Goal: Task Accomplishment & Management: Manage account settings

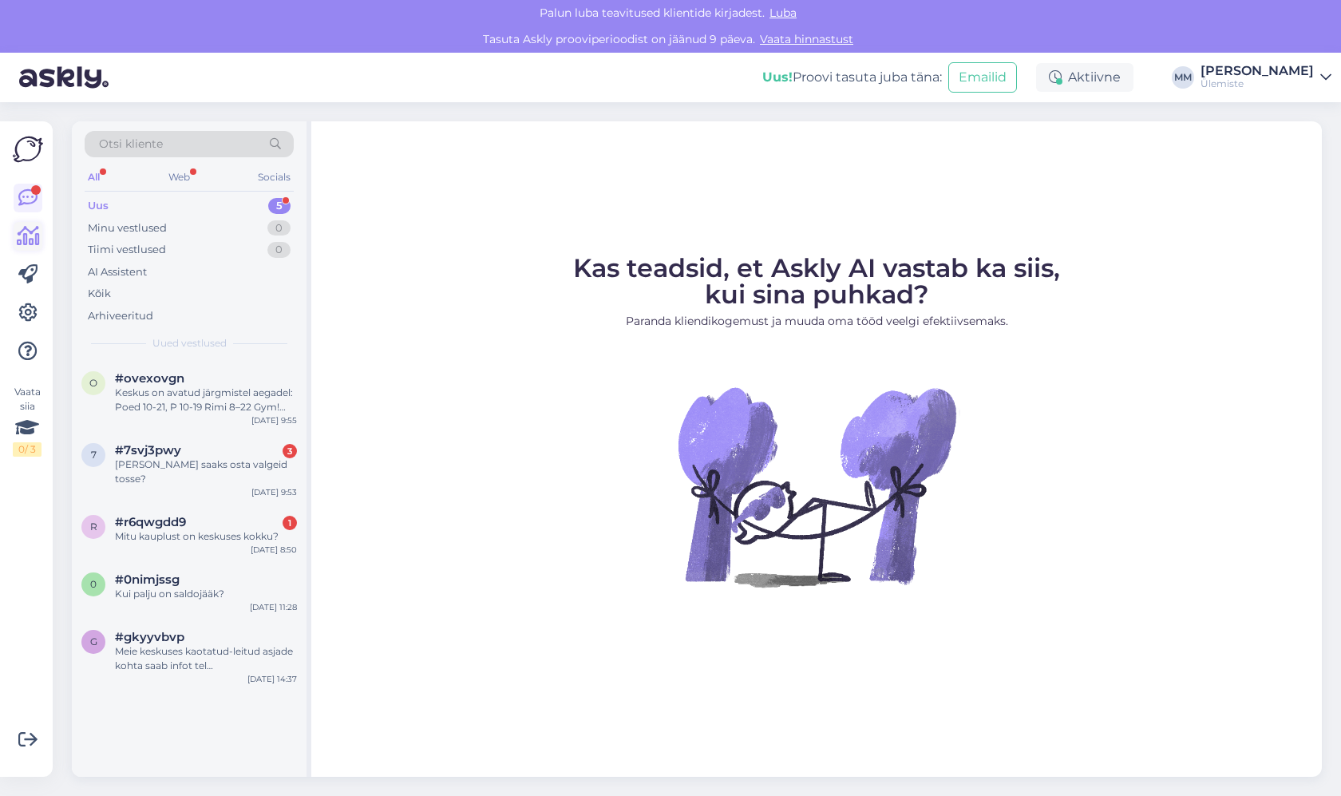
click at [25, 235] on icon at bounding box center [28, 236] width 23 height 19
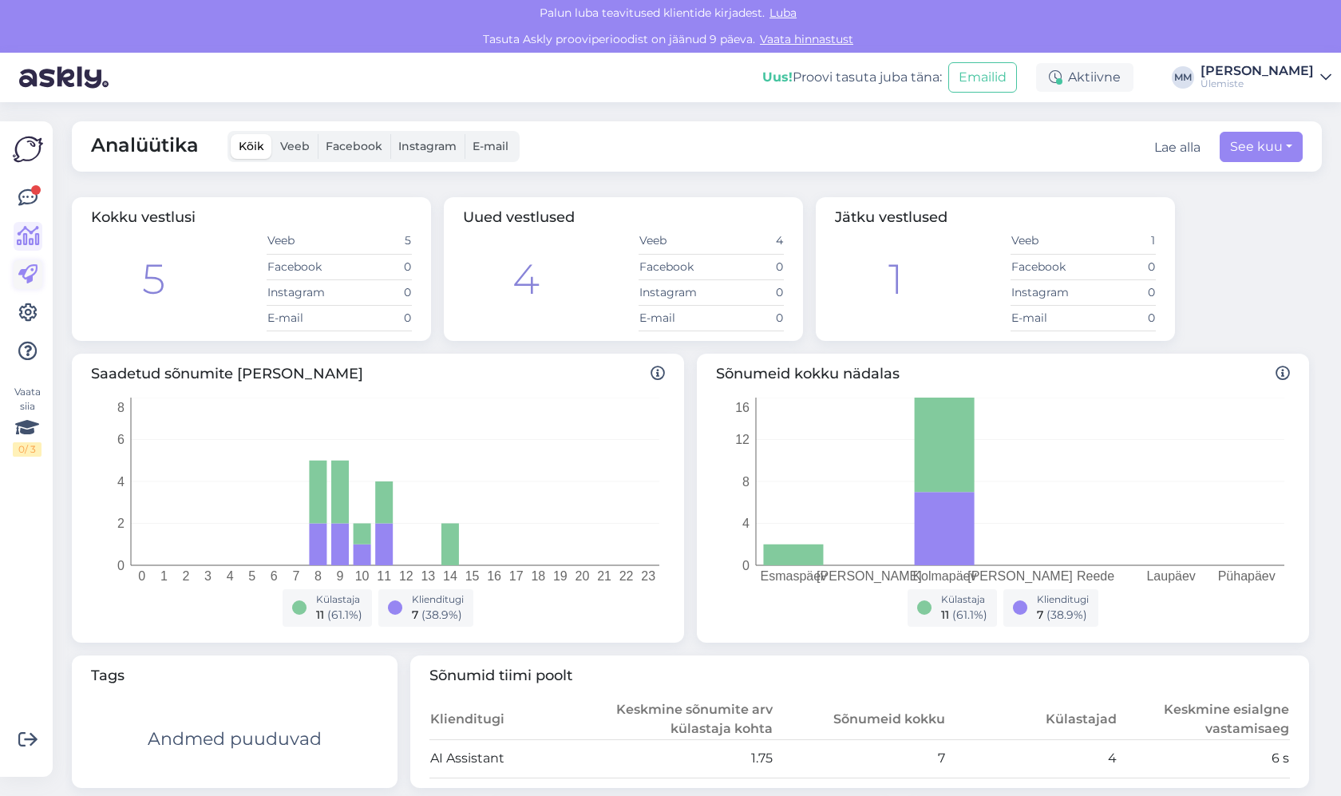
click at [30, 271] on icon at bounding box center [27, 274] width 19 height 19
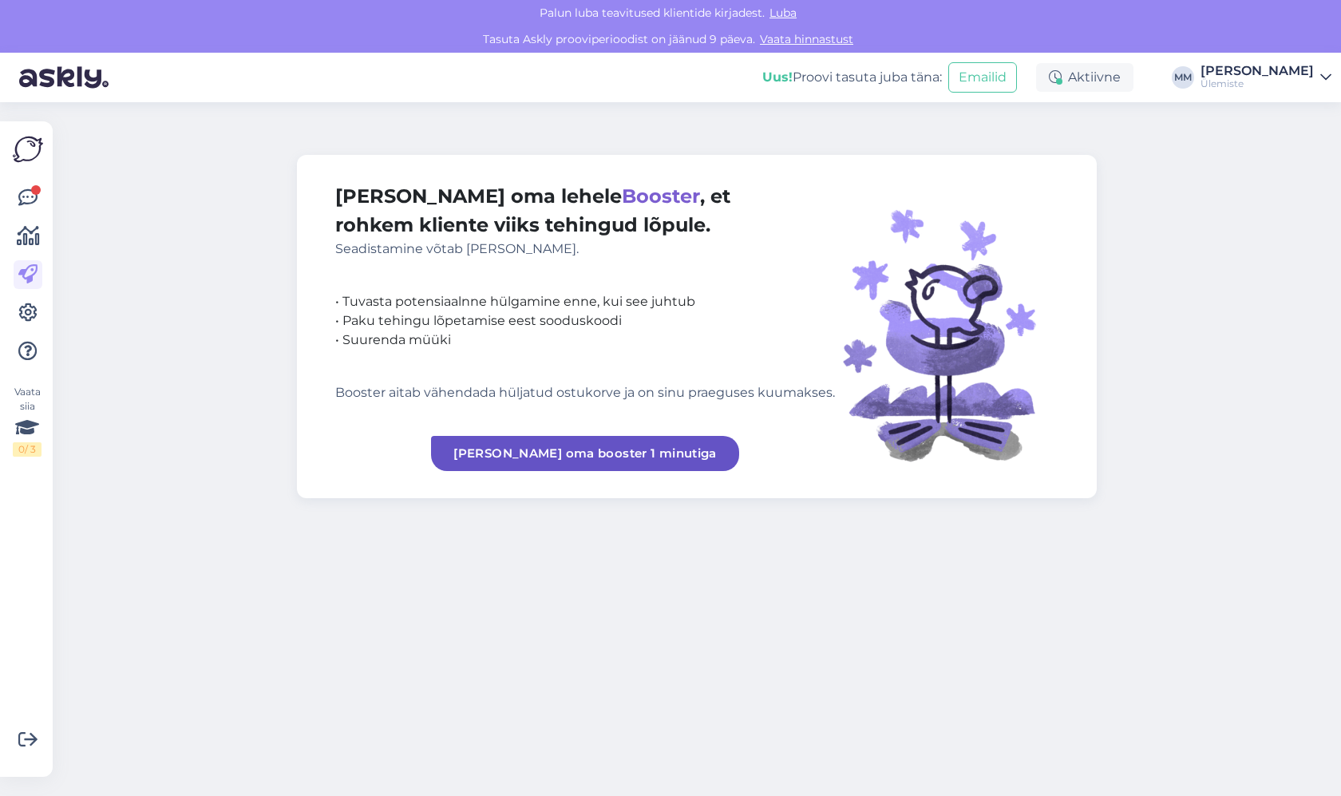
click at [23, 313] on icon at bounding box center [27, 312] width 19 height 19
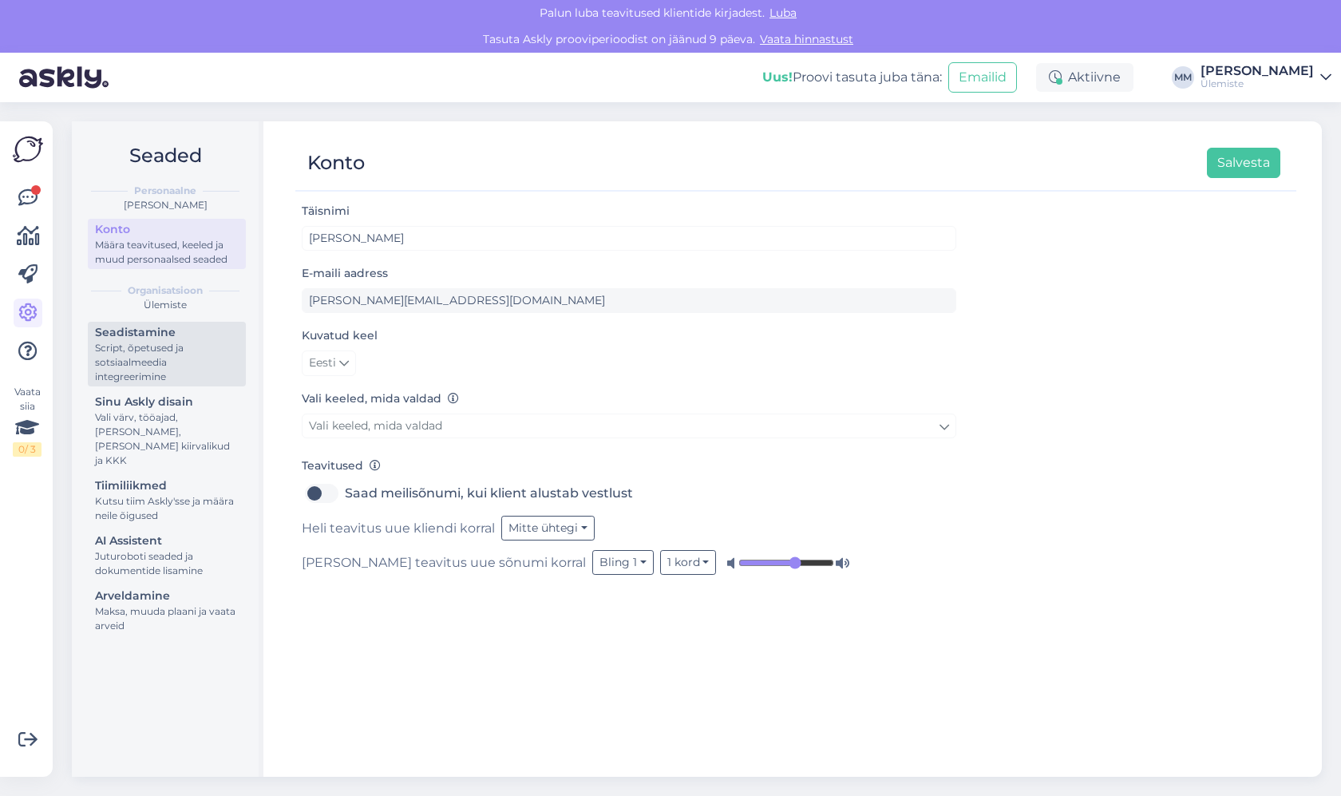
click at [126, 350] on div "Script, õpetused ja sotsiaalmeedia integreerimine" at bounding box center [167, 362] width 144 height 43
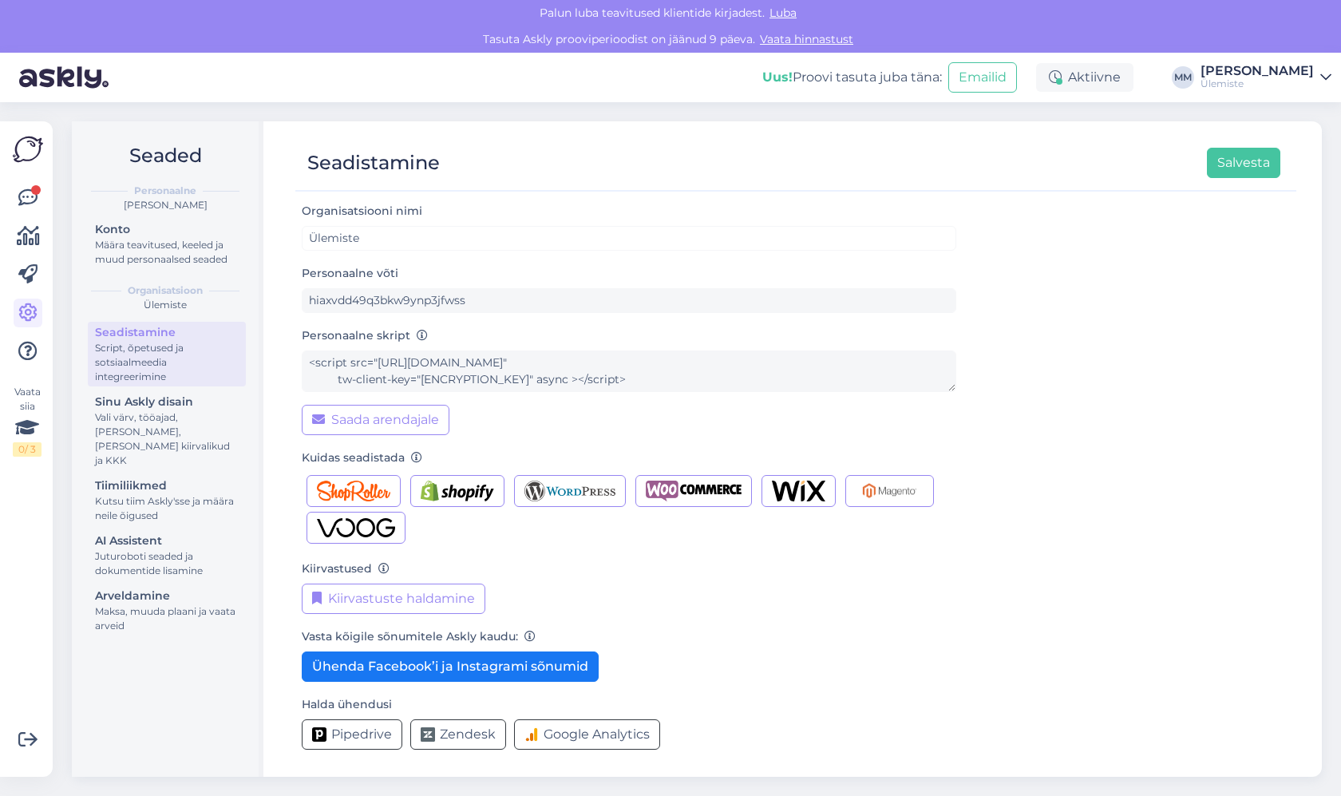
click at [270, 405] on div "Seadistamine Salvesta Organisatsiooni nimi Ülemiste Personaalne võti hiaxvdd49q…" at bounding box center [796, 448] width 1052 height 655
click at [133, 434] on div "Vali värv, tööajad, [PERSON_NAME], [PERSON_NAME] kiirvalikud ja KKK" at bounding box center [167, 438] width 144 height 57
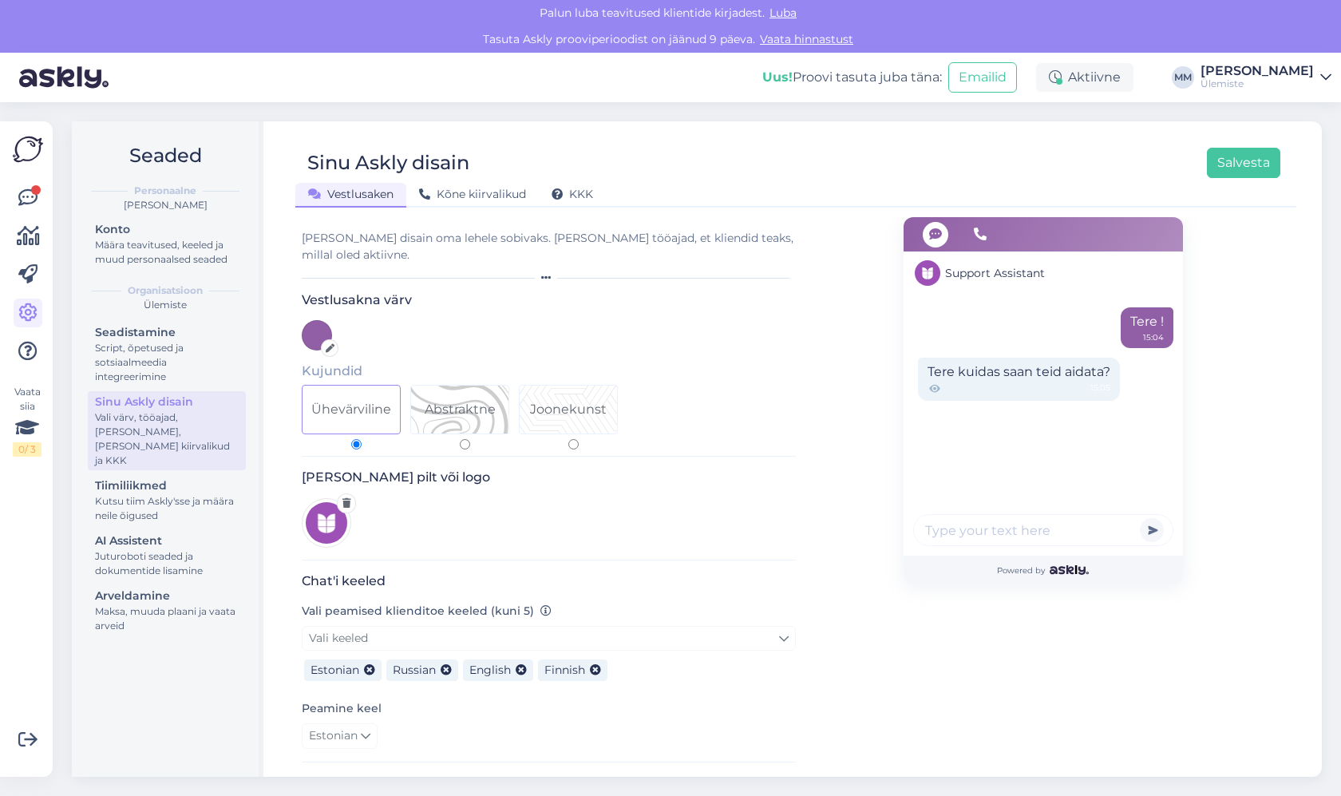
click at [565, 212] on div "Sinu Askly disain Salvesta Vestlusaken Kõne kiirvalikud KKK Vali disain oma leh…" at bounding box center [796, 448] width 1052 height 655
click at [581, 201] on div "KKK" at bounding box center [572, 195] width 67 height 25
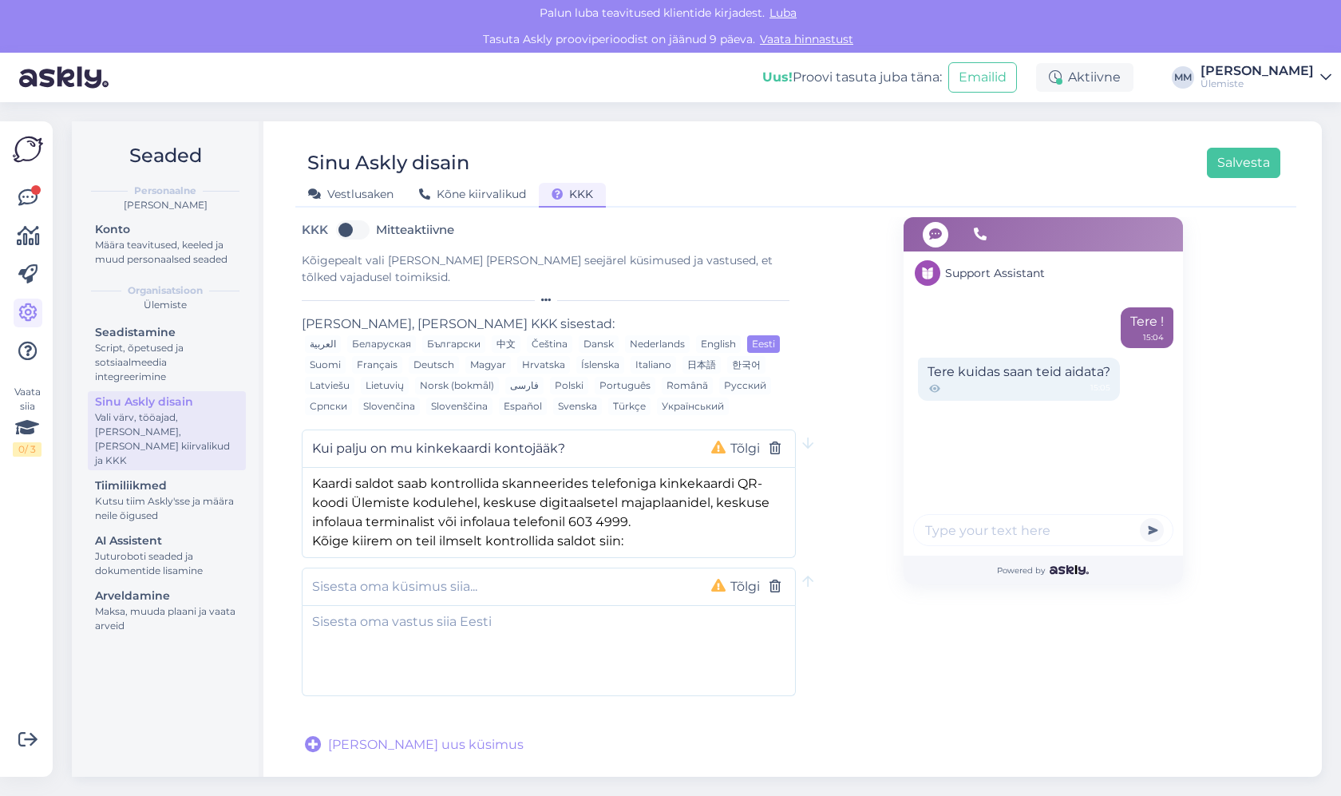
click at [396, 218] on label "Mitteaktiivne" at bounding box center [415, 230] width 78 height 26
click at [373, 218] on input "Mitteaktiivne" at bounding box center [353, 230] width 40 height 26
checkbox input "true"
click at [1235, 172] on button "Salvesta" at bounding box center [1243, 163] width 73 height 30
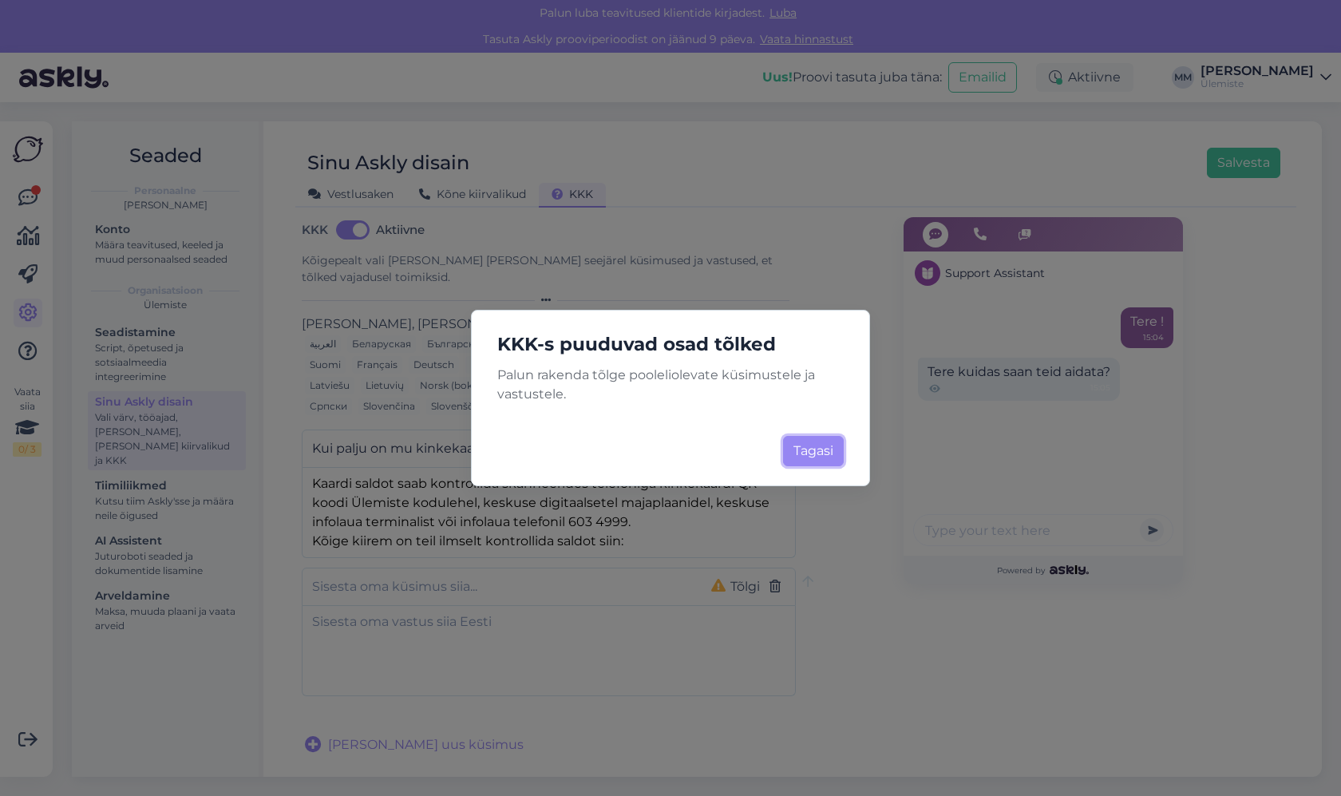
click at [806, 452] on button "Tagasi" at bounding box center [813, 451] width 61 height 30
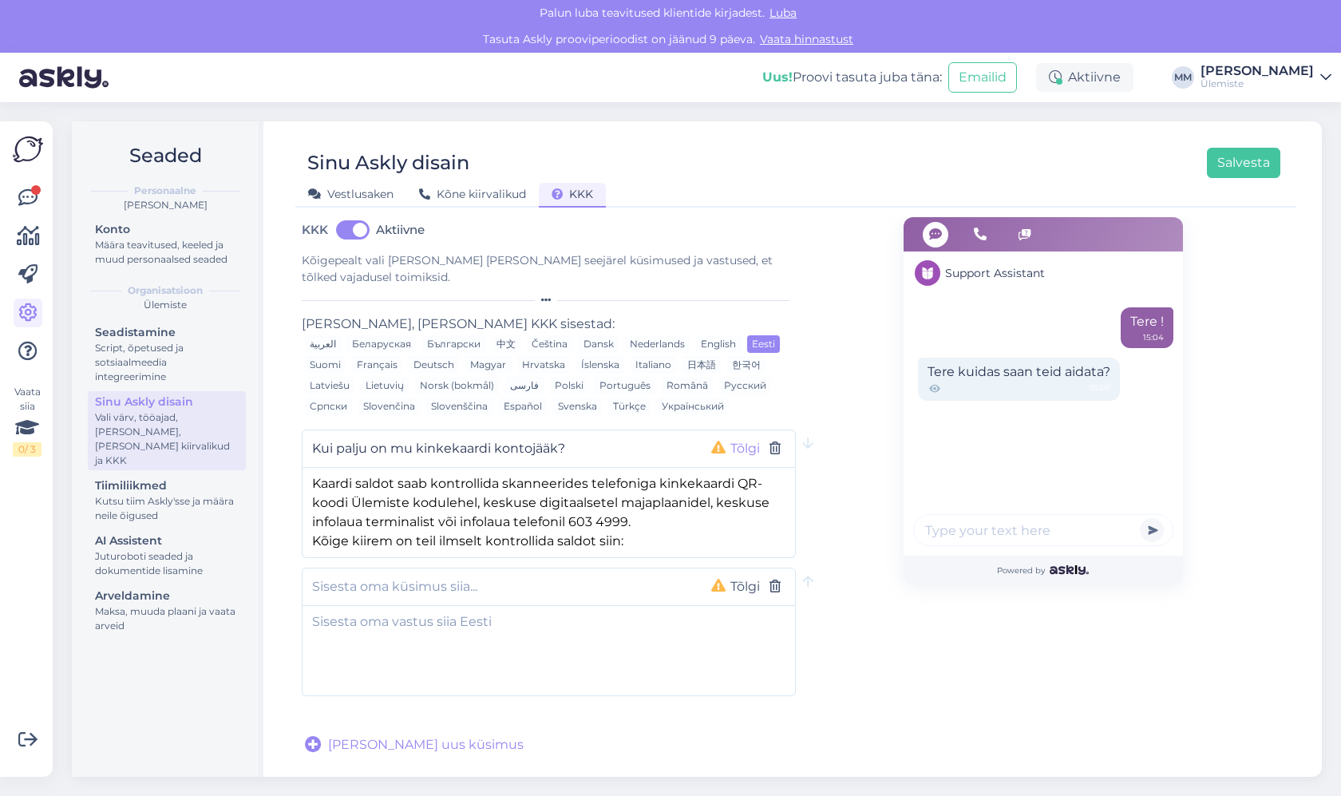
click at [735, 438] on button "Tõlgi" at bounding box center [745, 448] width 39 height 21
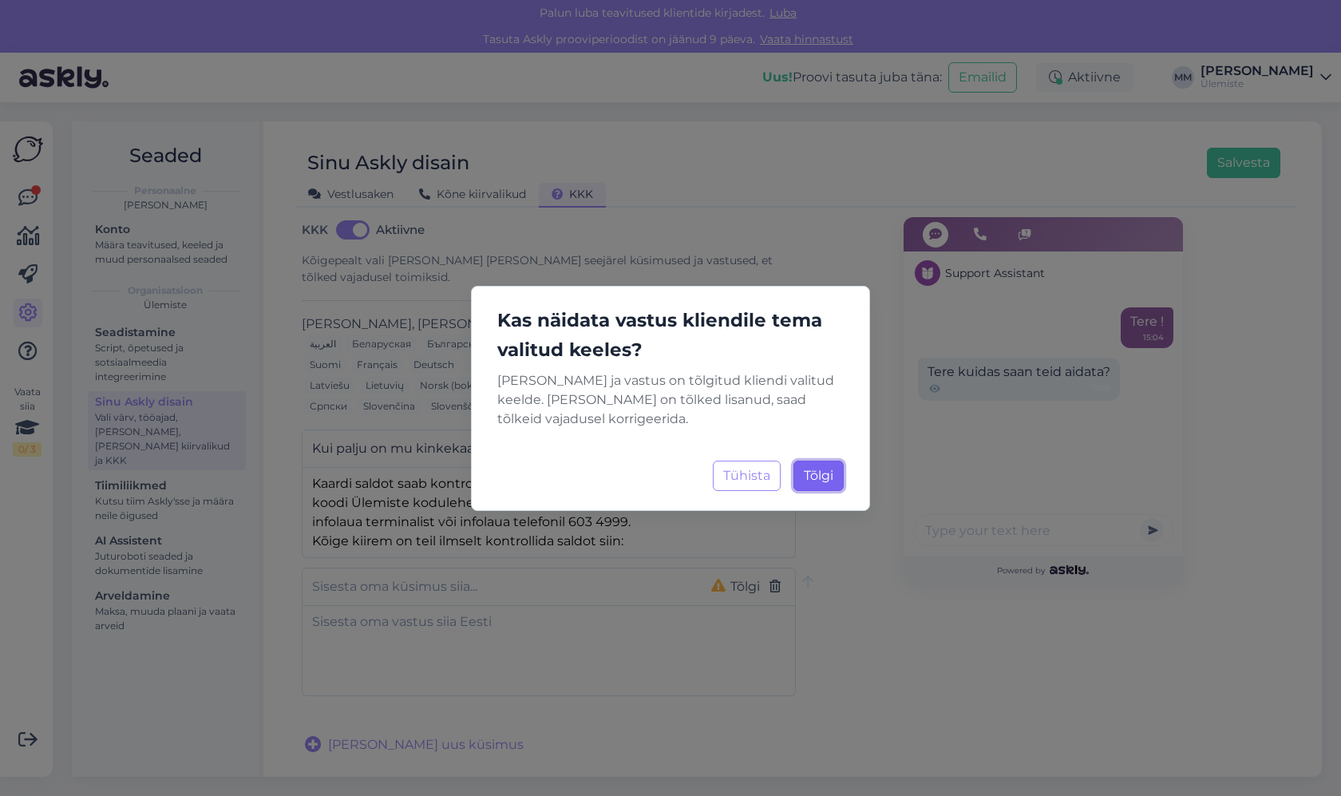
click at [816, 472] on span "Tõlgi" at bounding box center [819, 475] width 30 height 15
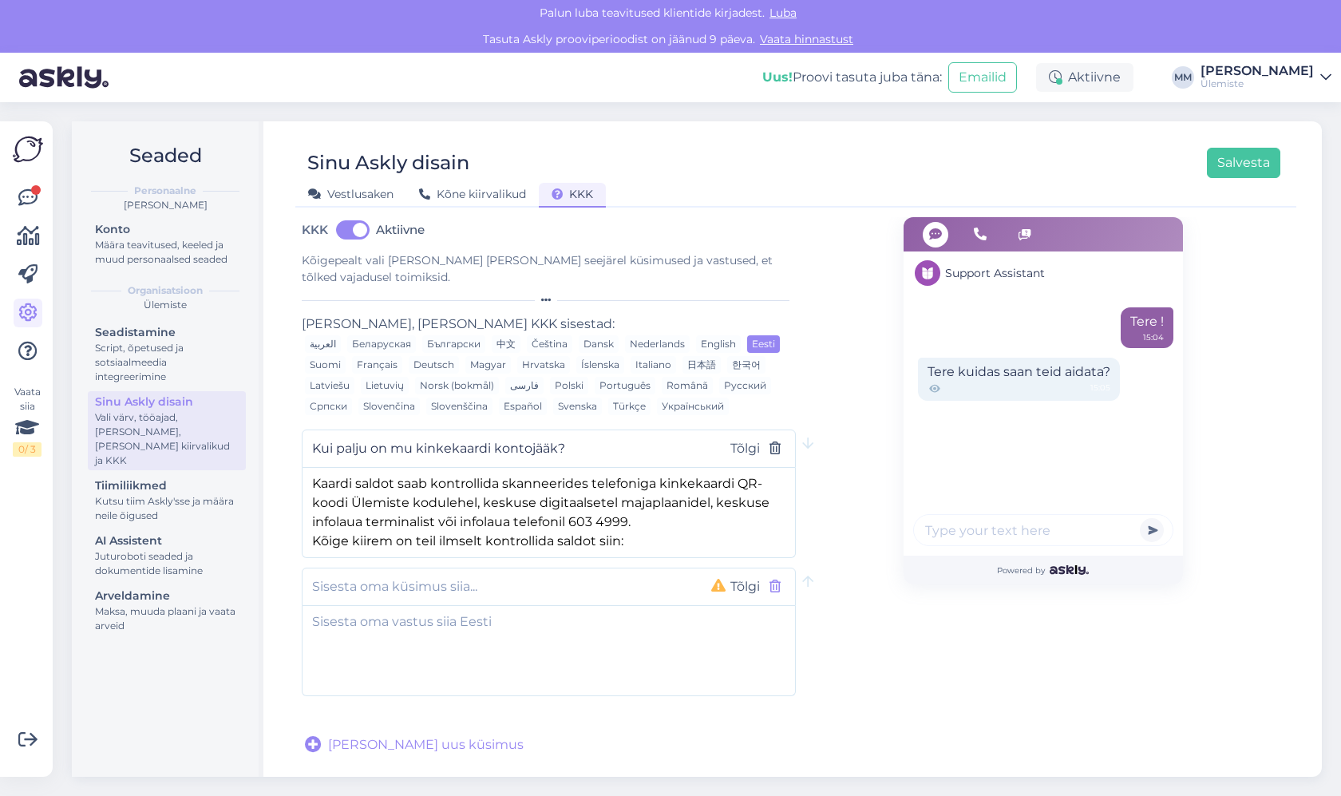
click at [778, 580] on icon "button" at bounding box center [775, 586] width 11 height 13
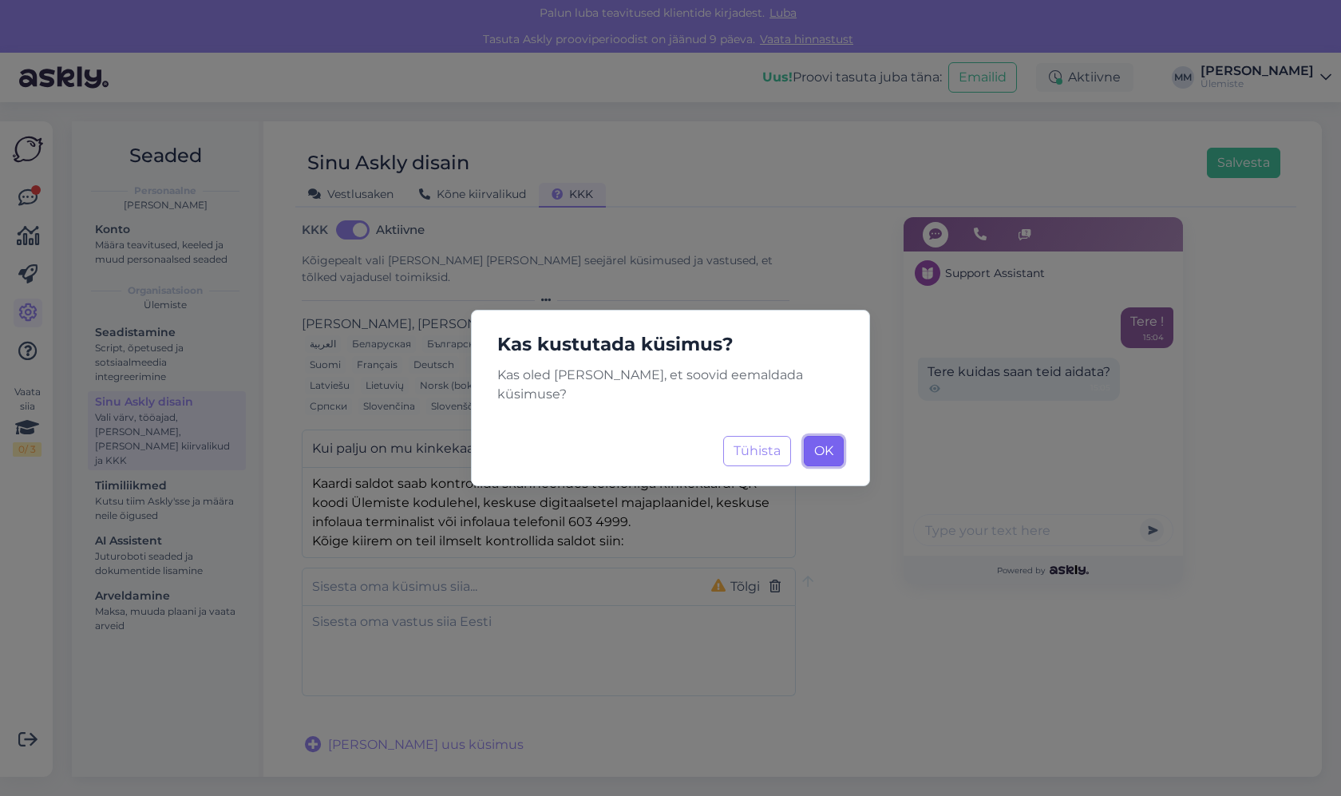
click at [833, 444] on button "OK Laadimine..." at bounding box center [824, 451] width 40 height 30
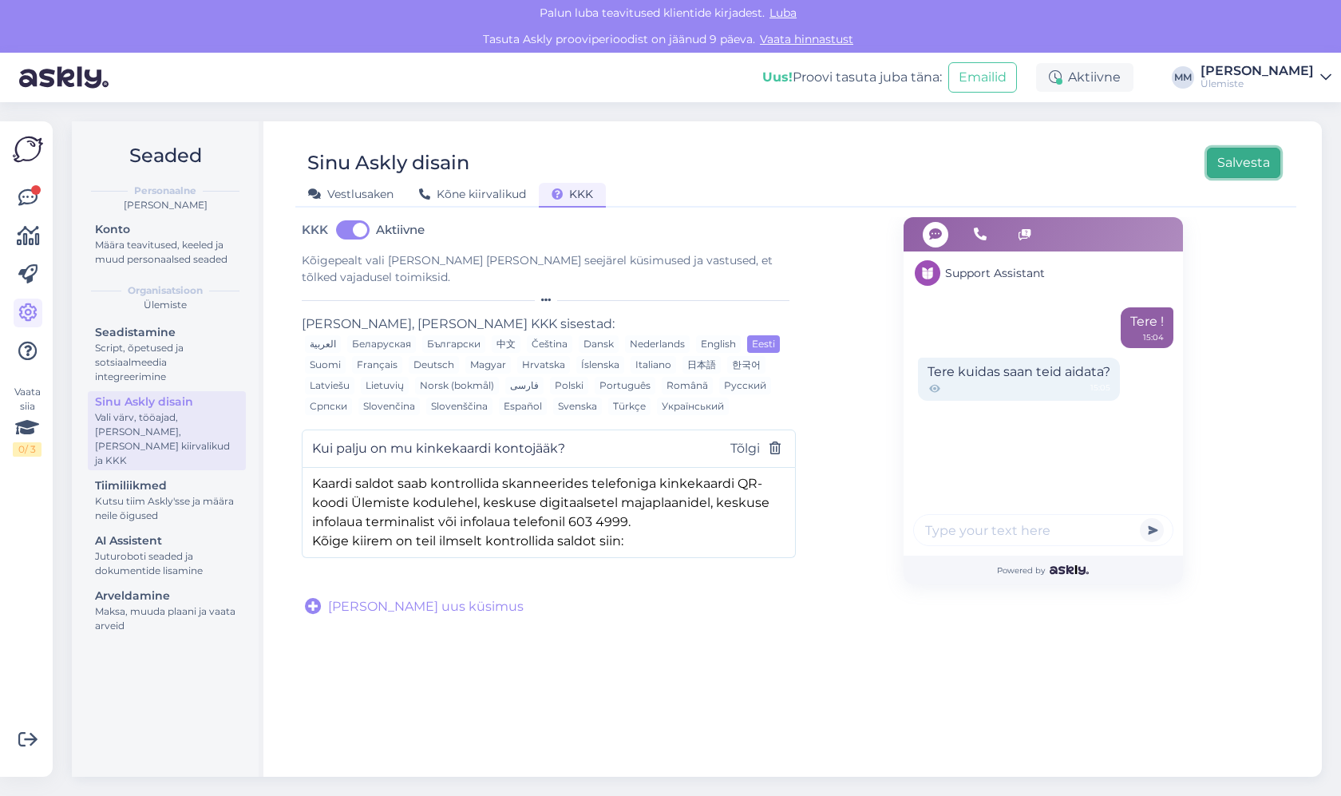
click at [1251, 168] on button "Salvesta" at bounding box center [1243, 163] width 73 height 30
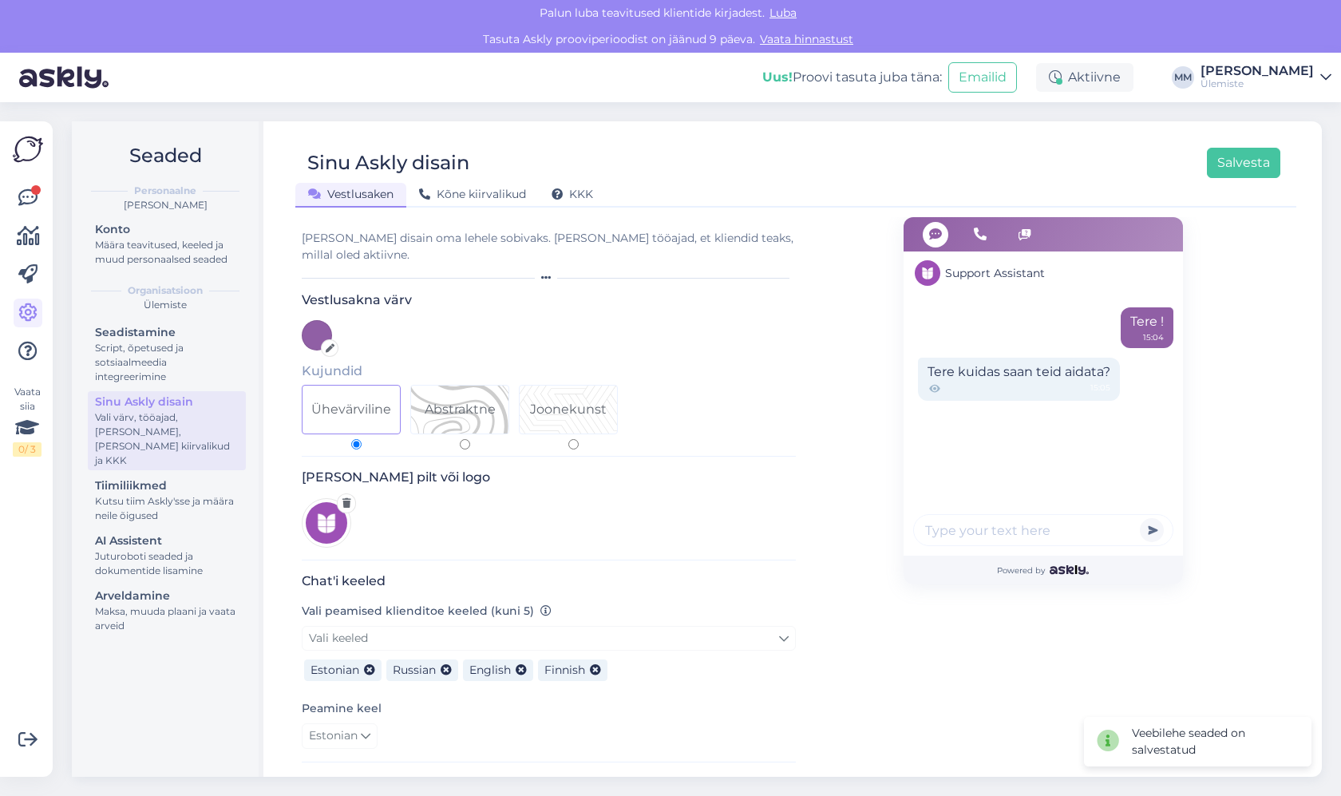
click at [568, 209] on div "Sinu Askly disain Salvesta Vestlusaken Kõne kiirvalikud KKK Vali disain oma leh…" at bounding box center [796, 448] width 1052 height 655
click at [576, 192] on span "KKK" at bounding box center [573, 194] width 42 height 14
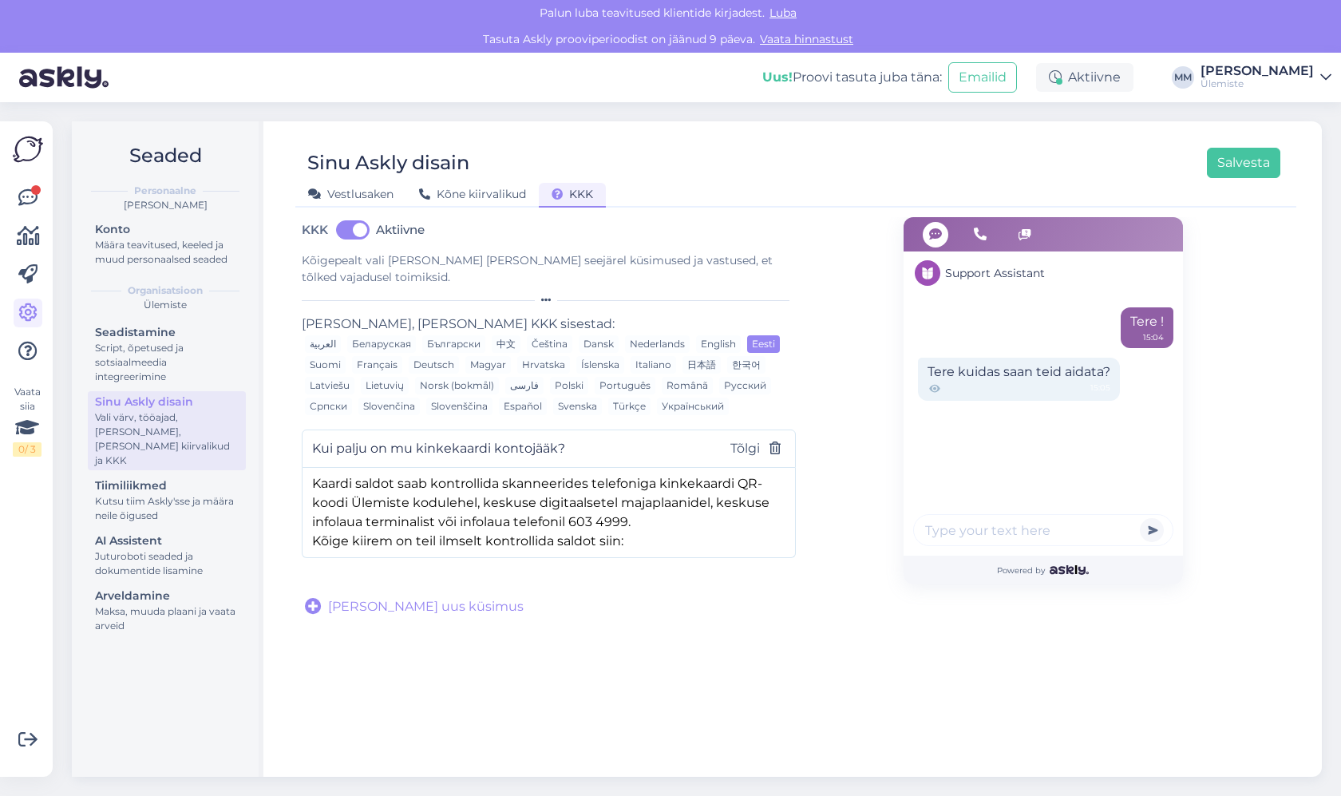
click at [437, 727] on div "KKK Aktiivne Kõigepealt vali [PERSON_NAME] [PERSON_NAME] seejärel küsimused ja …" at bounding box center [795, 489] width 1001 height 545
click at [697, 672] on div "KKK Aktiivne Kõigepealt vali [PERSON_NAME] [PERSON_NAME] seejärel küsimused ja …" at bounding box center [795, 489] width 1001 height 545
click at [799, 714] on div "KKK Aktiivne Kõigepealt vali [PERSON_NAME] [PERSON_NAME] seejärel küsimused ja …" at bounding box center [795, 489] width 1001 height 545
click at [597, 597] on div "[PERSON_NAME] uus küsimus" at bounding box center [550, 606] width 491 height 19
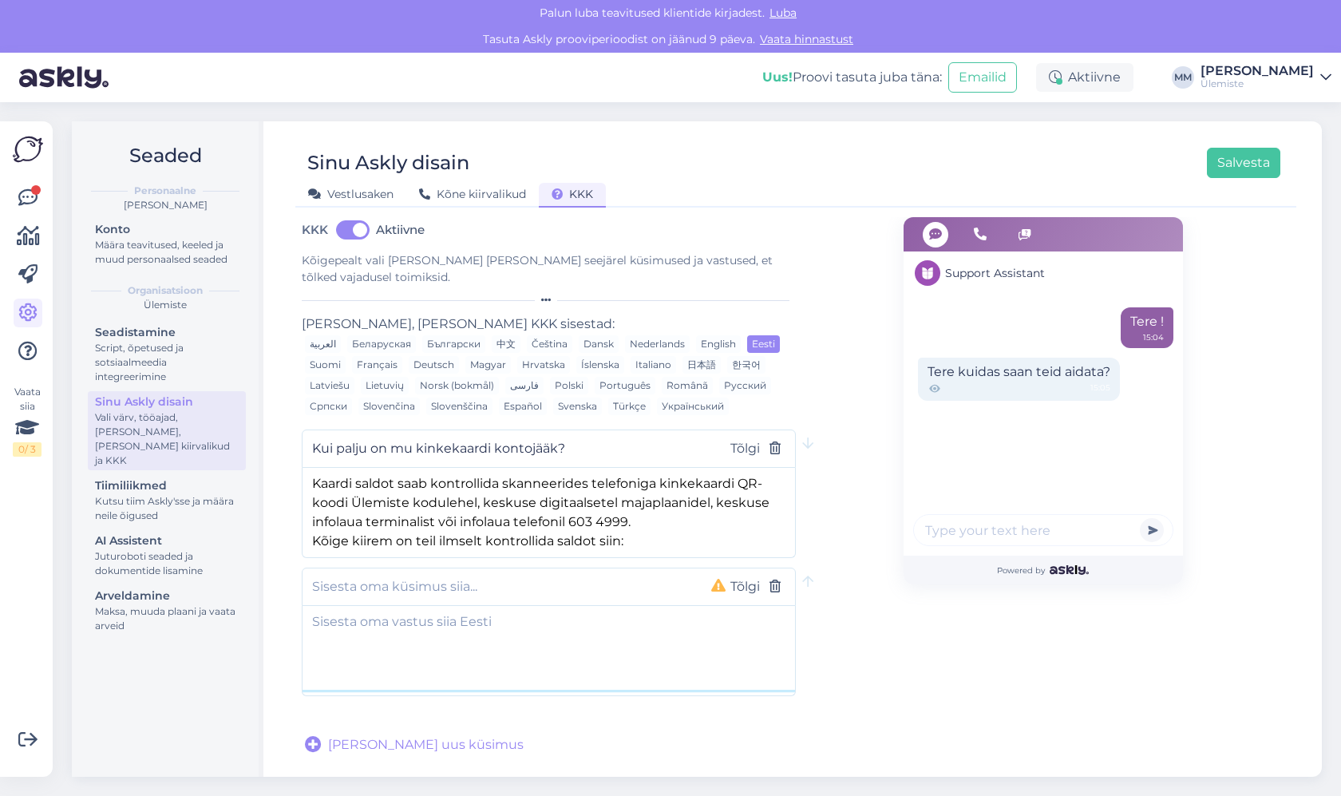
click at [544, 635] on textarea at bounding box center [549, 648] width 493 height 84
click at [845, 592] on div "Support Assistant Tere ! 15:04 Tere kuidas saan teid aidata? 15:05 Powered by" at bounding box center [1043, 485] width 494 height 537
click at [948, 679] on div "Support Assistant Tere ! 15:04 Tere kuidas saan teid aidata? 15:05 Powered by" at bounding box center [1043, 485] width 279 height 537
